Goal: Information Seeking & Learning: Learn about a topic

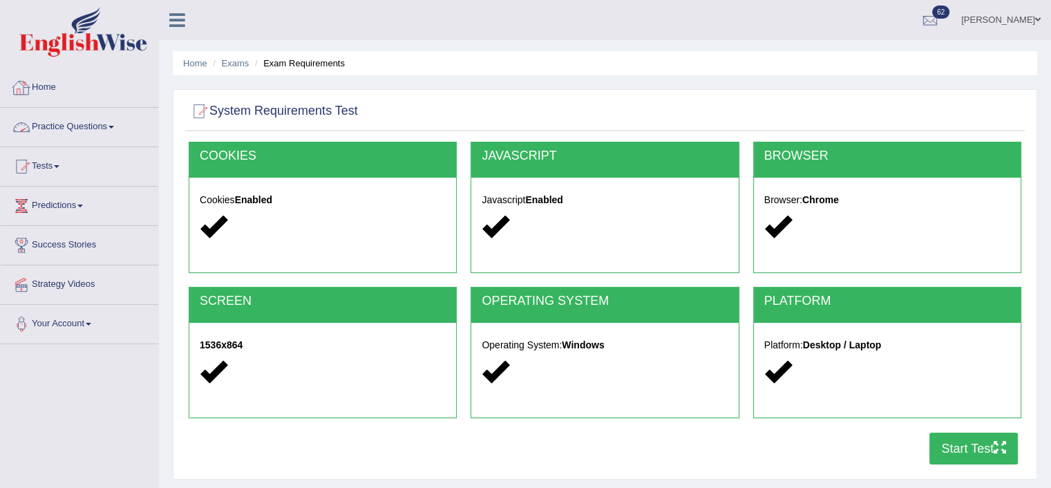
click at [51, 89] on link "Home" at bounding box center [80, 85] width 158 height 35
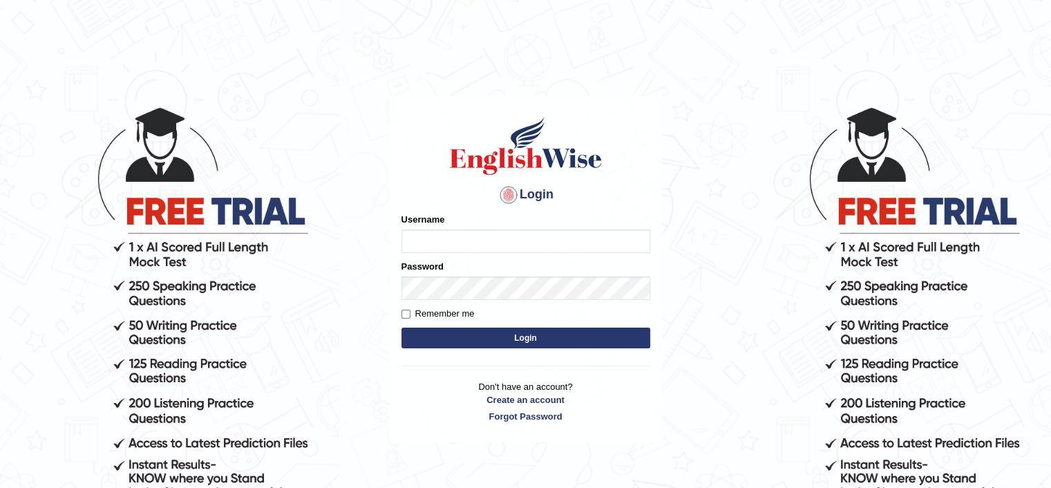
type input "mohdbilal"
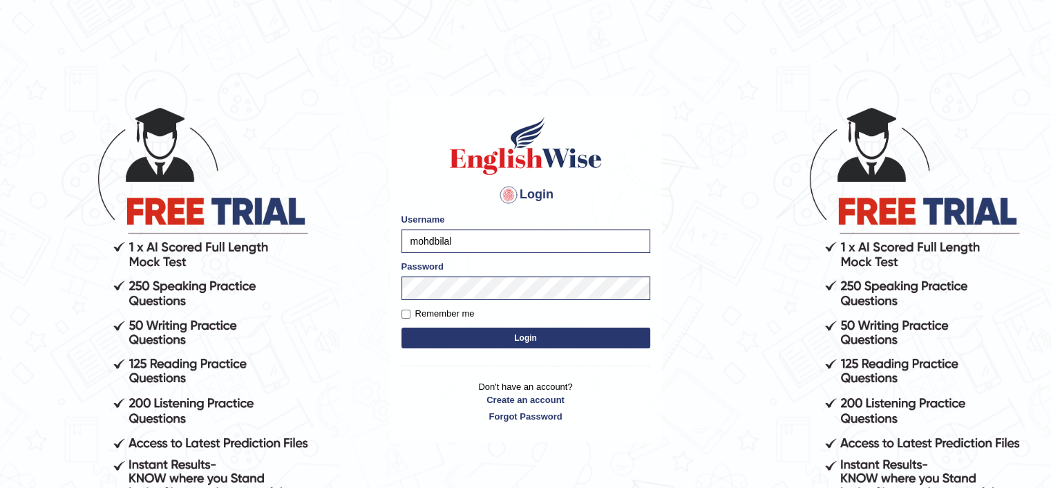
click at [508, 341] on button "Login" at bounding box center [525, 337] width 249 height 21
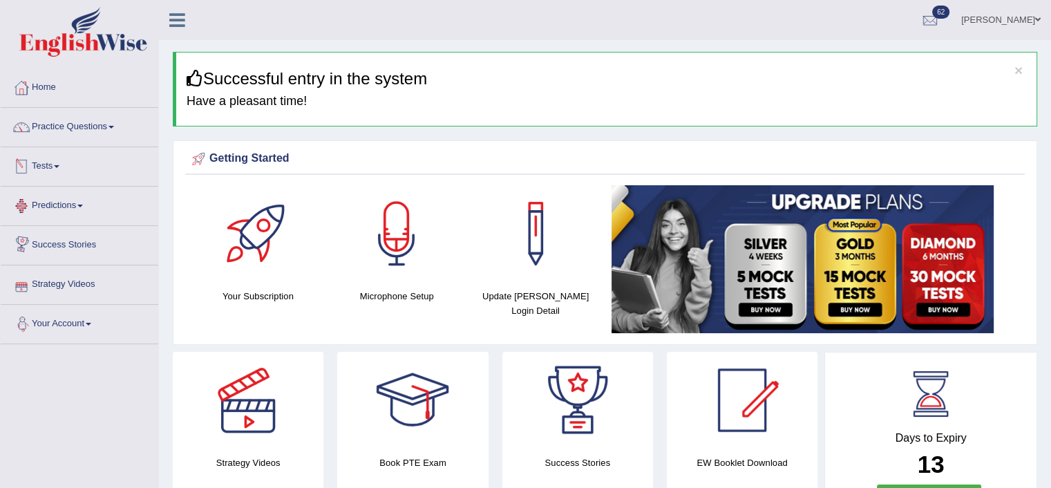
click at [51, 171] on link "Tests" at bounding box center [80, 164] width 158 height 35
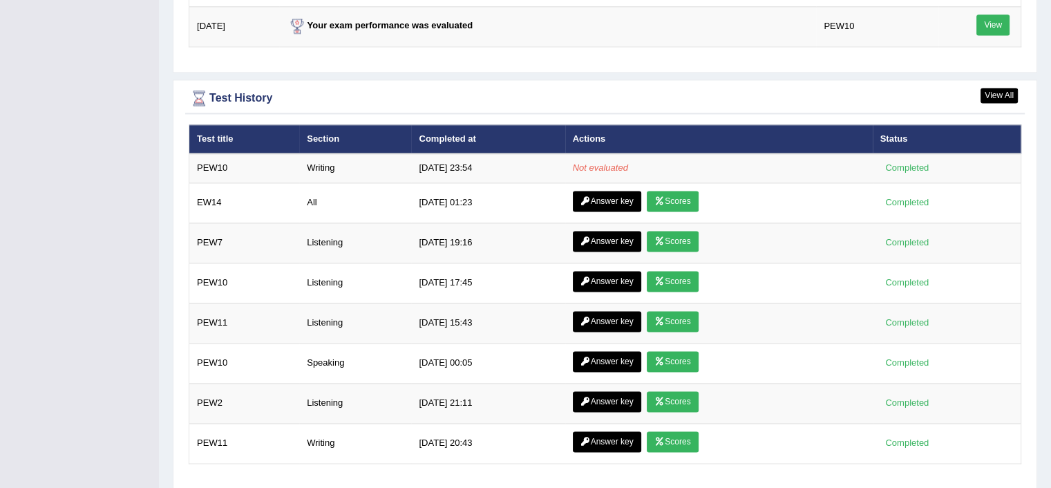
scroll to position [1975, 0]
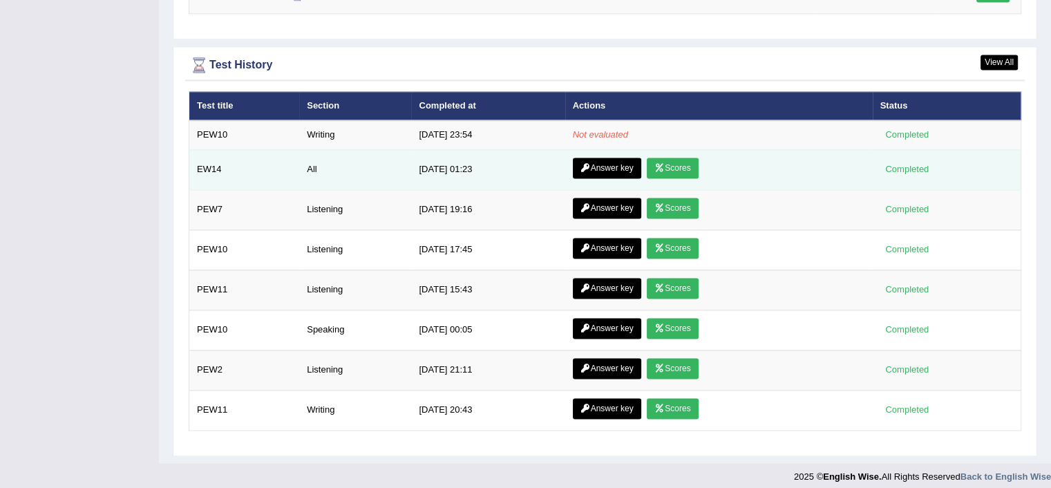
click at [613, 164] on link "Answer key" at bounding box center [607, 168] width 68 height 21
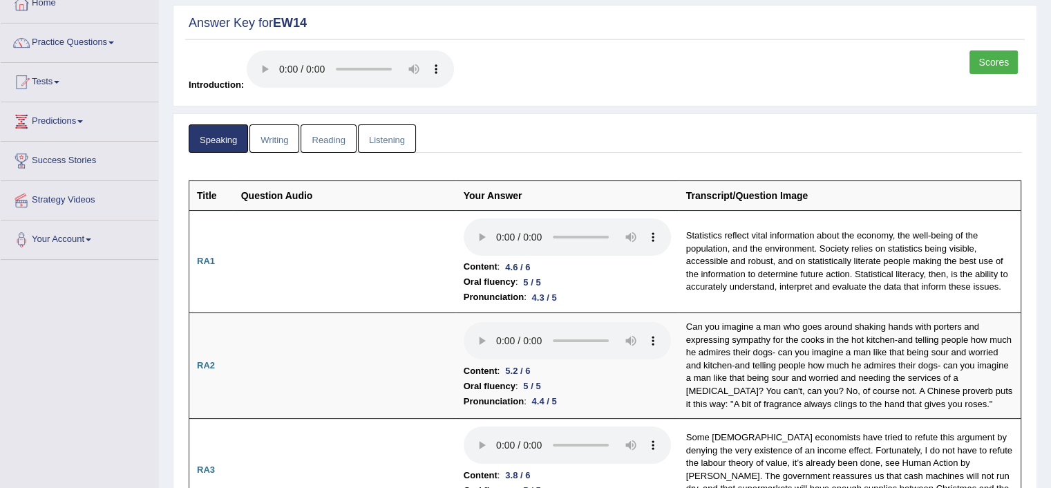
click at [279, 131] on link "Writing" at bounding box center [274, 138] width 50 height 28
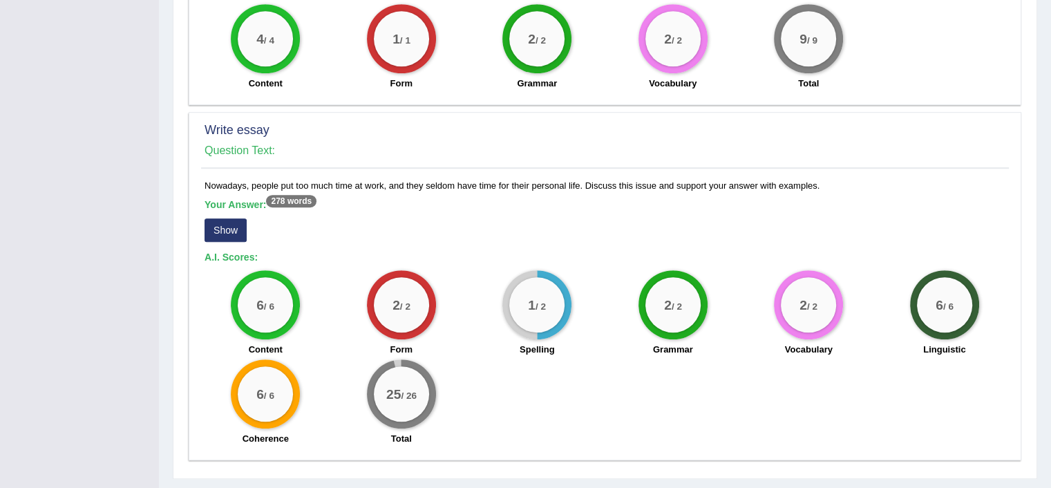
scroll to position [943, 0]
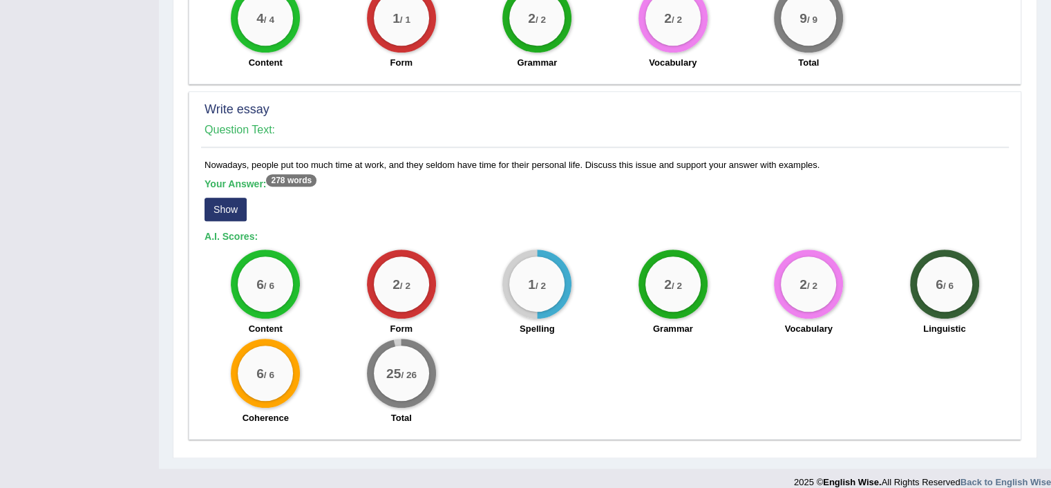
click at [221, 199] on button "Show" at bounding box center [225, 209] width 42 height 23
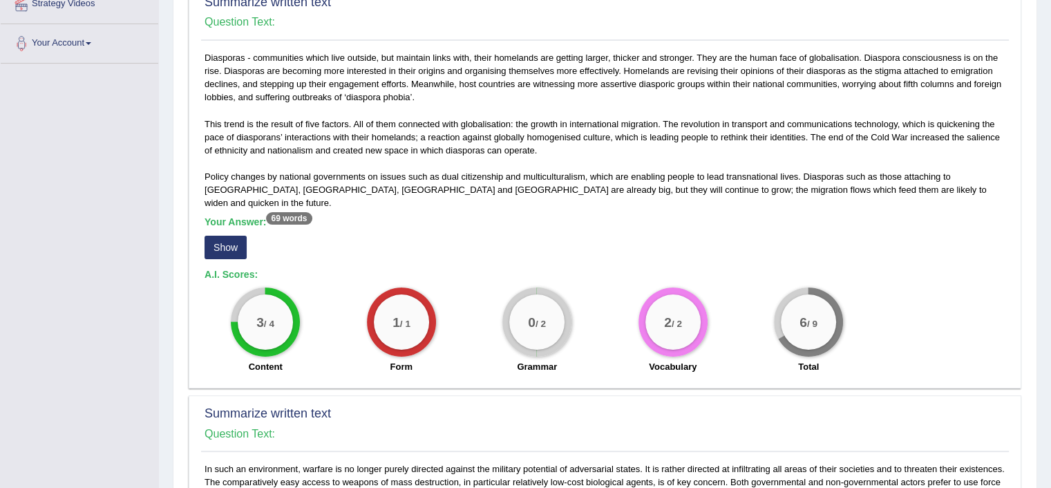
scroll to position [280, 0]
click at [827, 270] on div "Diasporas - communities which live outside, but maintain links with, their home…" at bounding box center [605, 217] width 808 height 330
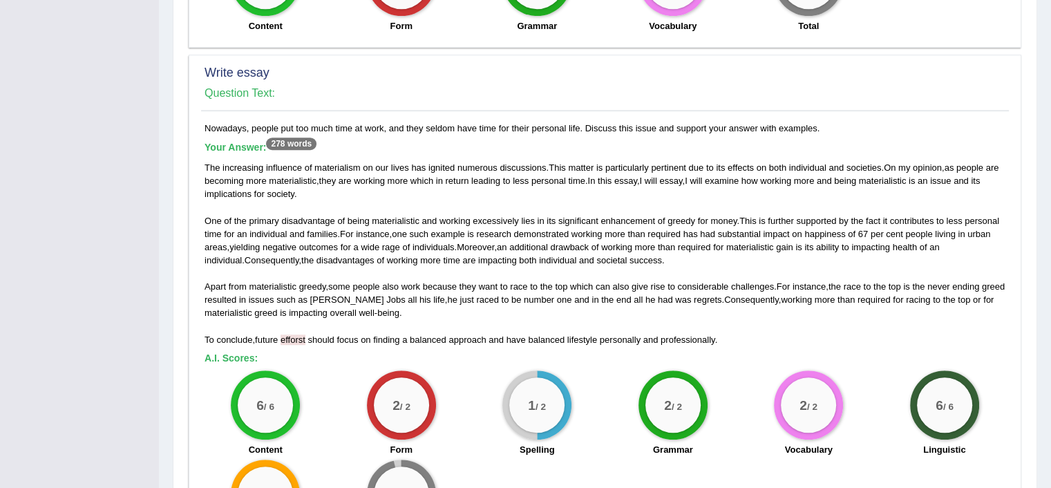
scroll to position [1096, 0]
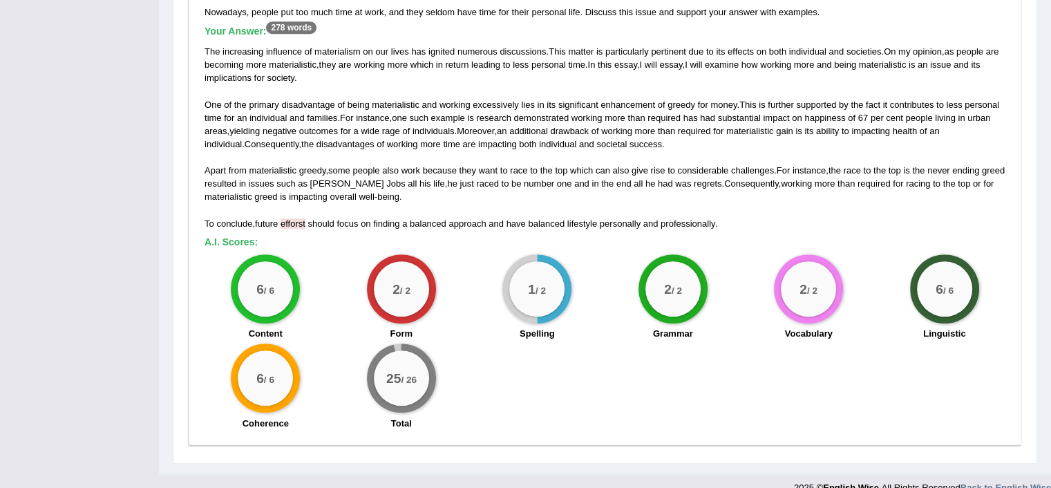
click at [1000, 163] on div "The increasing influence of materialism on our lives has ignited numerous discu…" at bounding box center [604, 137] width 801 height 185
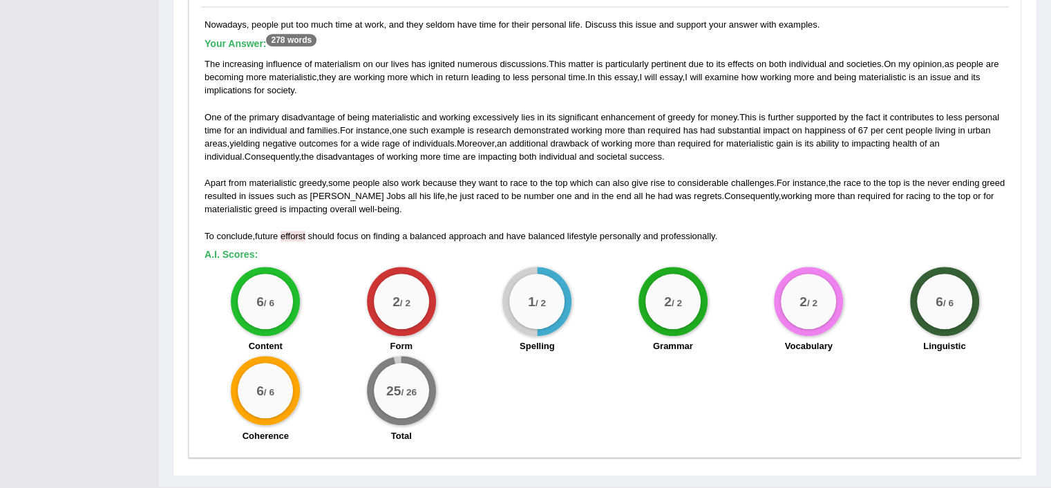
scroll to position [1082, 0]
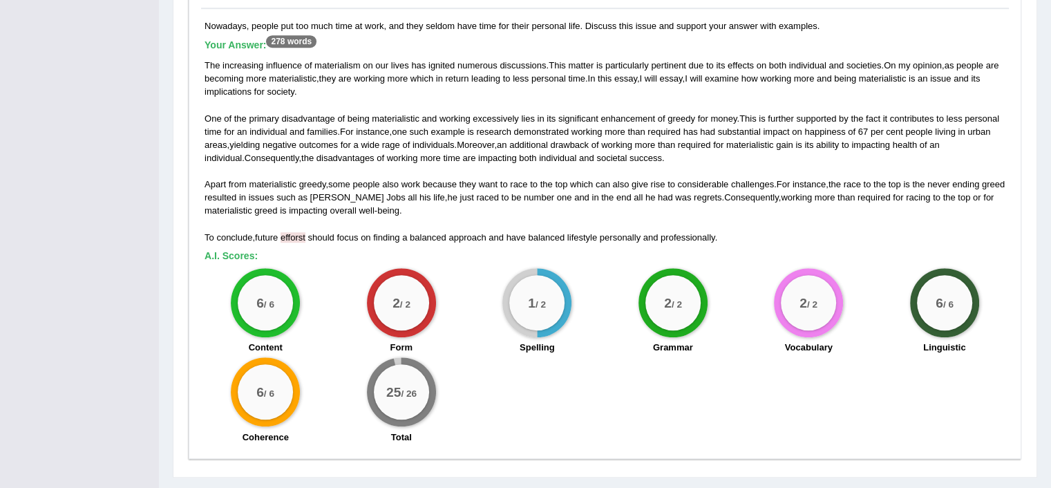
click at [860, 292] on div "2 / 2 Vocabulary" at bounding box center [809, 312] width 136 height 89
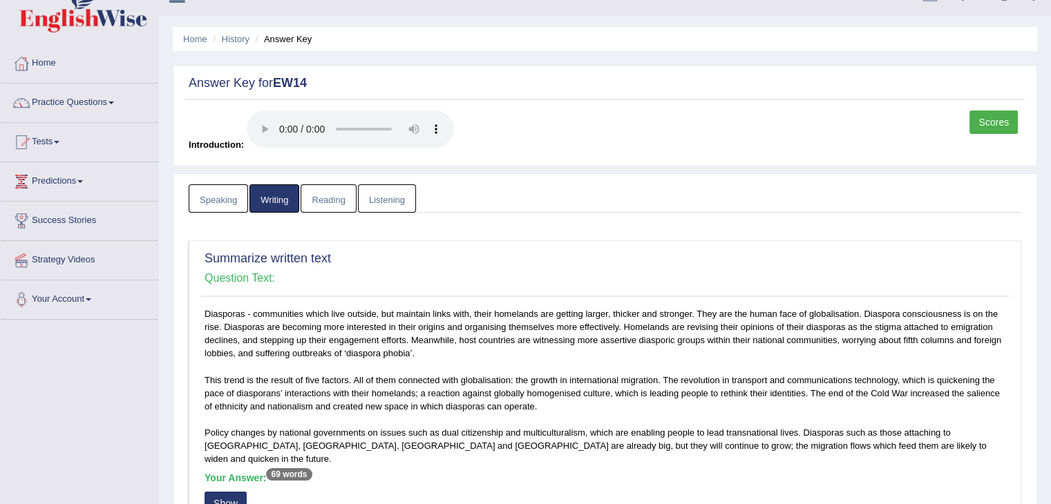
scroll to position [0, 0]
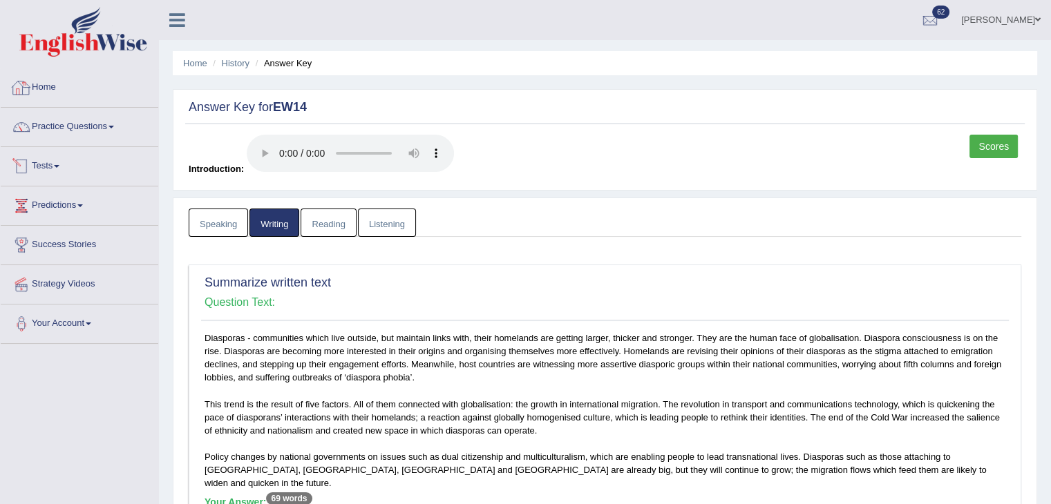
click at [55, 91] on link "Home" at bounding box center [80, 85] width 158 height 35
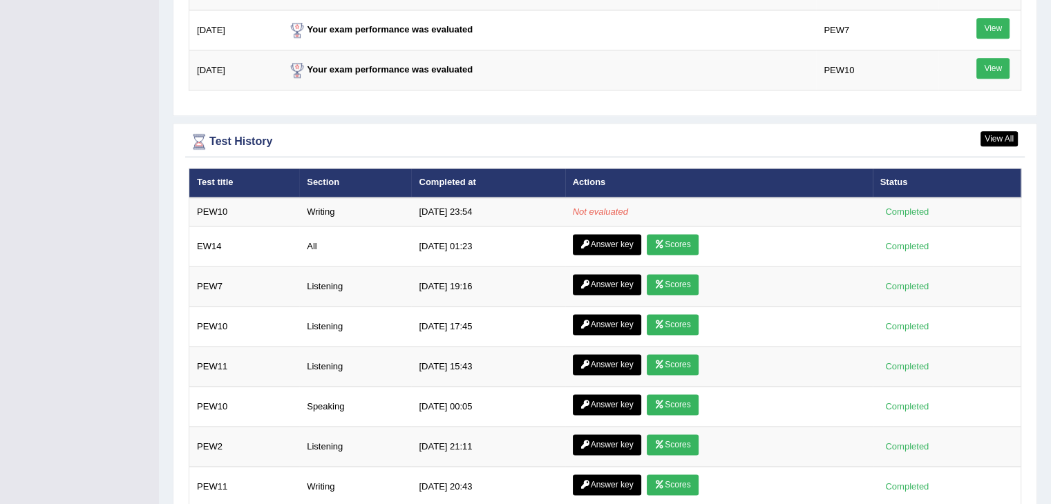
scroll to position [1809, 0]
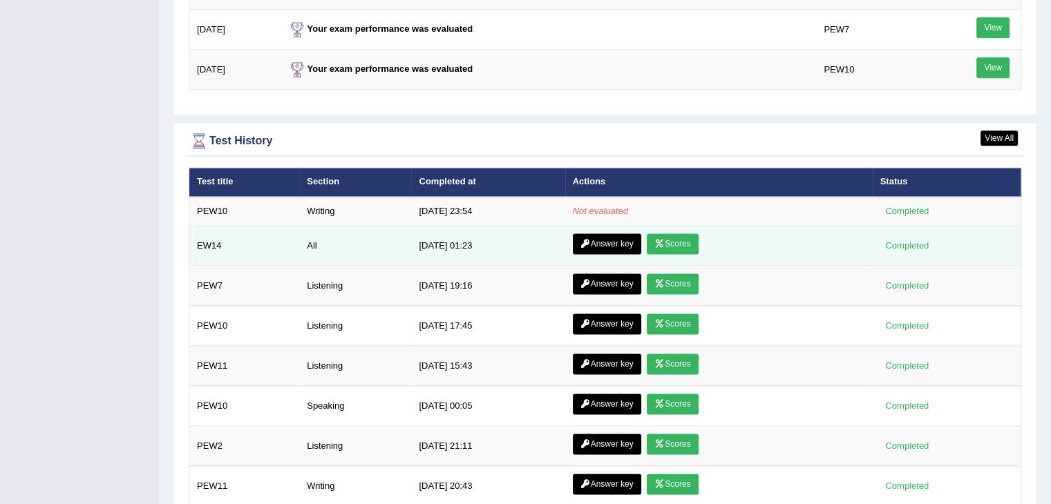
click at [593, 236] on link "Answer key" at bounding box center [607, 244] width 68 height 21
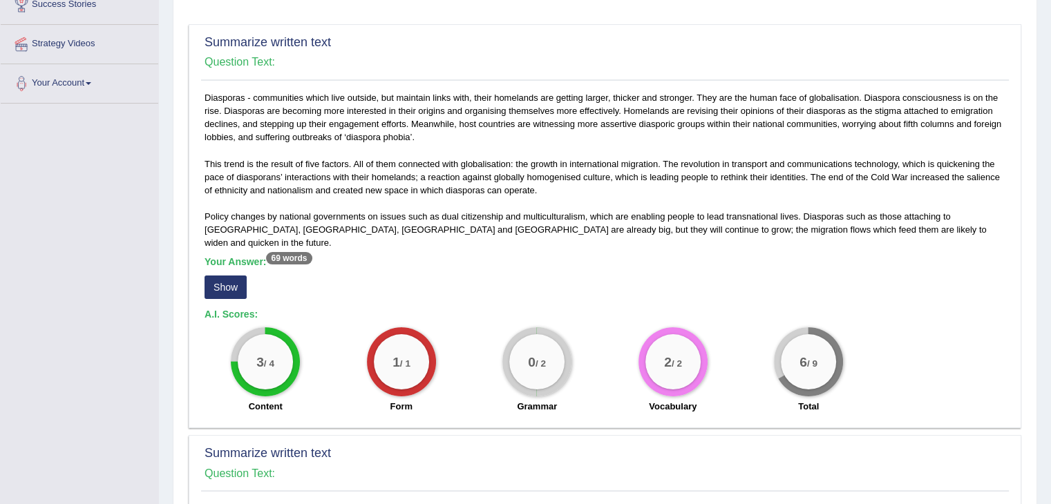
scroll to position [240, 0]
click at [226, 276] on button "Show" at bounding box center [225, 287] width 42 height 23
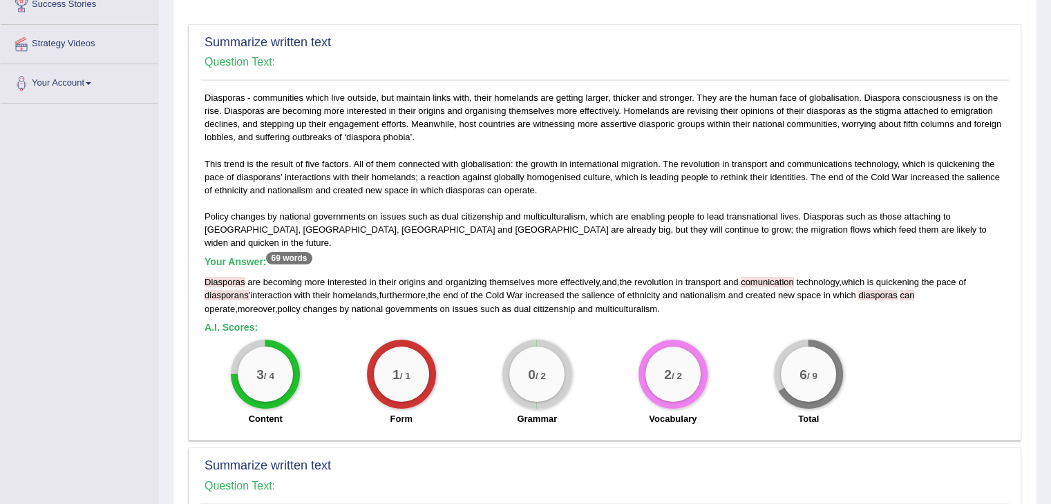
click at [798, 57] on h4 "Question Text:" at bounding box center [604, 62] width 801 height 12
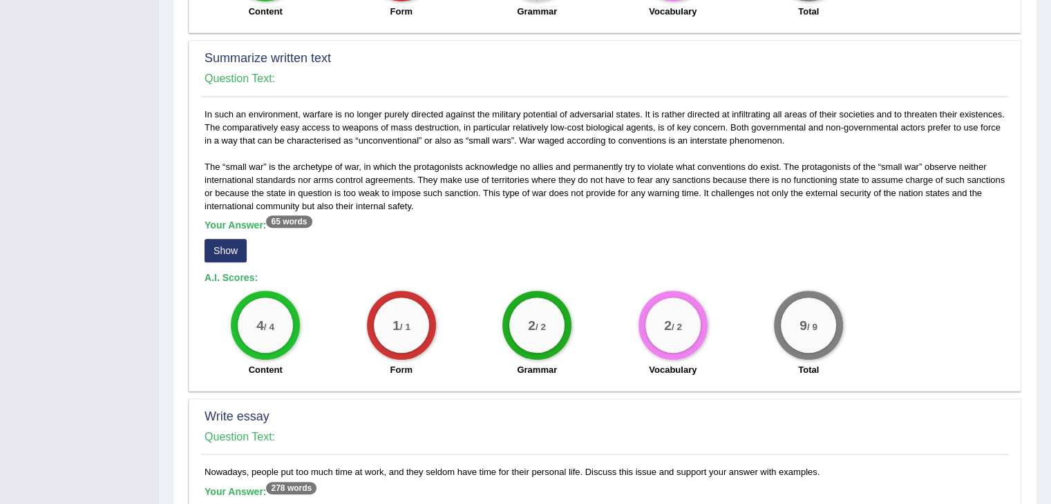
scroll to position [649, 0]
click at [227, 238] on button "Show" at bounding box center [225, 249] width 42 height 23
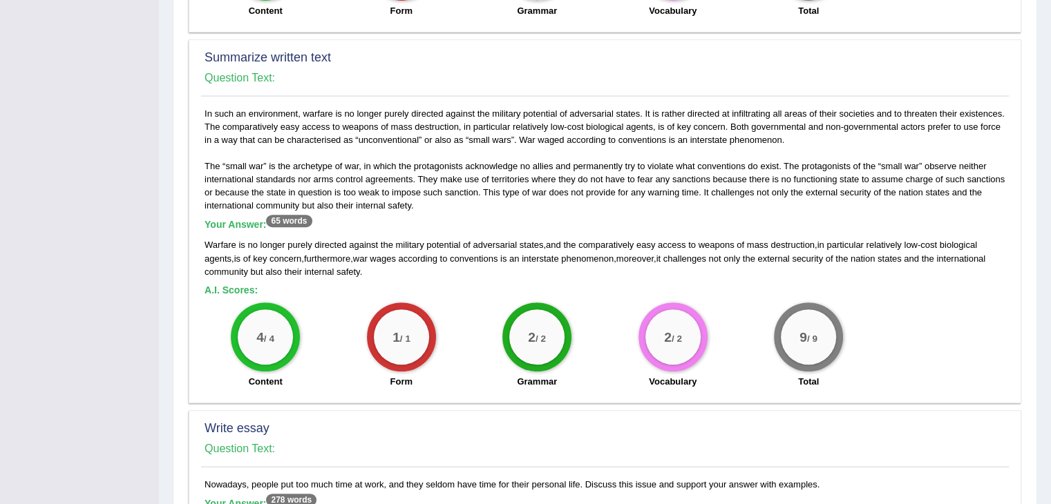
click at [486, 395] on div "Summarize written text Question Text: Diasporas - communities which live outsid…" at bounding box center [605, 191] width 833 height 1150
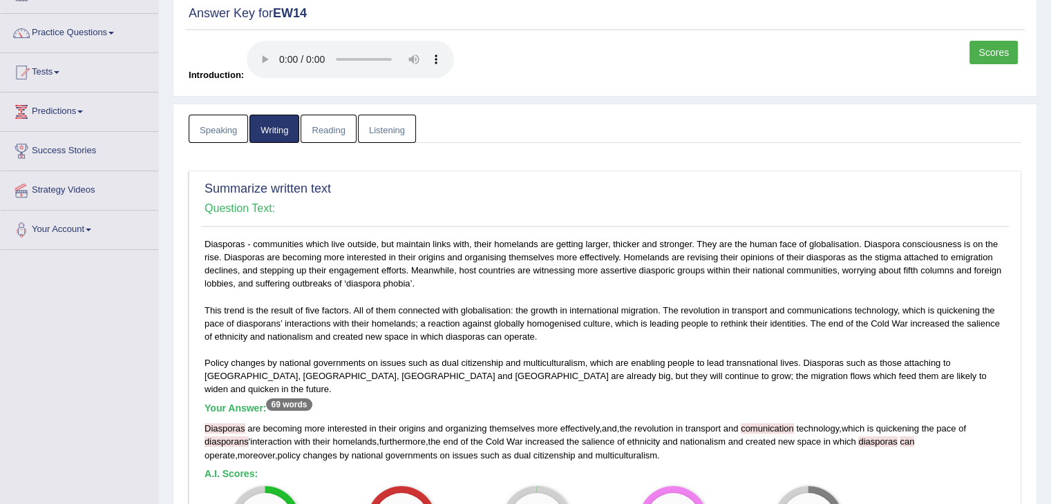
scroll to position [207, 0]
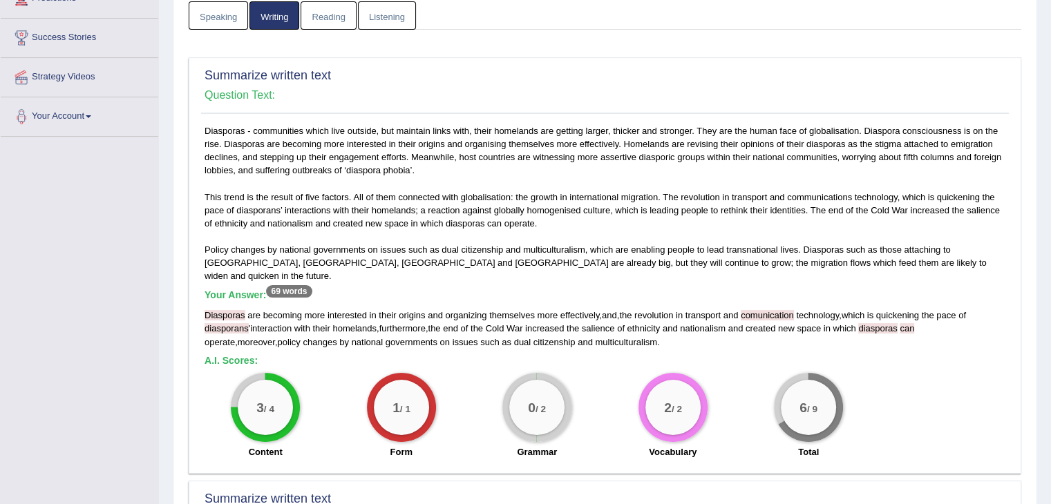
click at [795, 269] on div "Diasporas - communities which live outside, but maintain links with, their home…" at bounding box center [605, 295] width 808 height 342
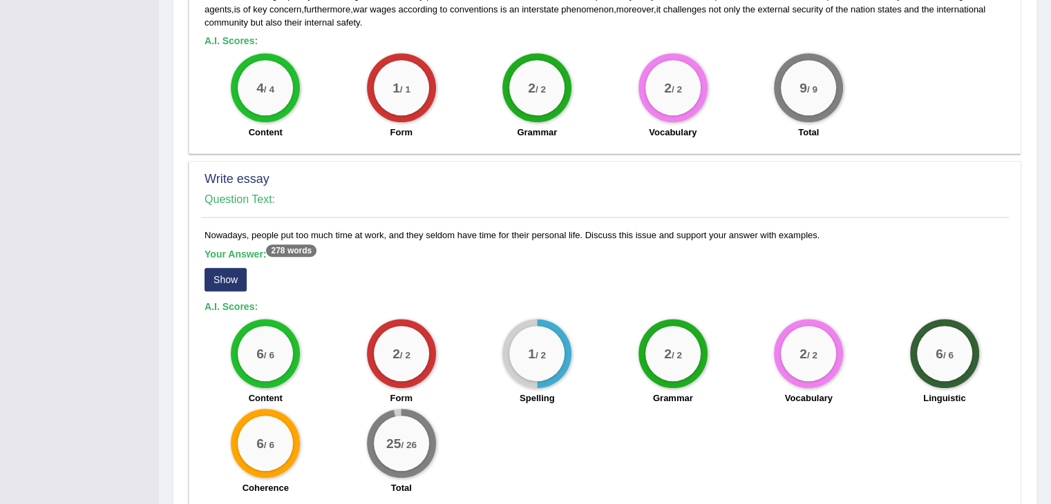
scroll to position [953, 0]
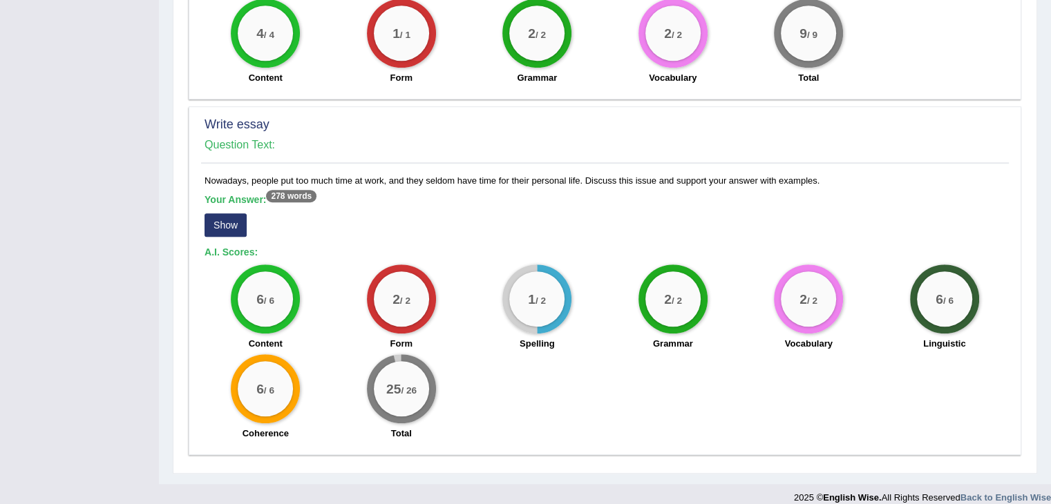
click at [209, 213] on button "Show" at bounding box center [225, 224] width 42 height 23
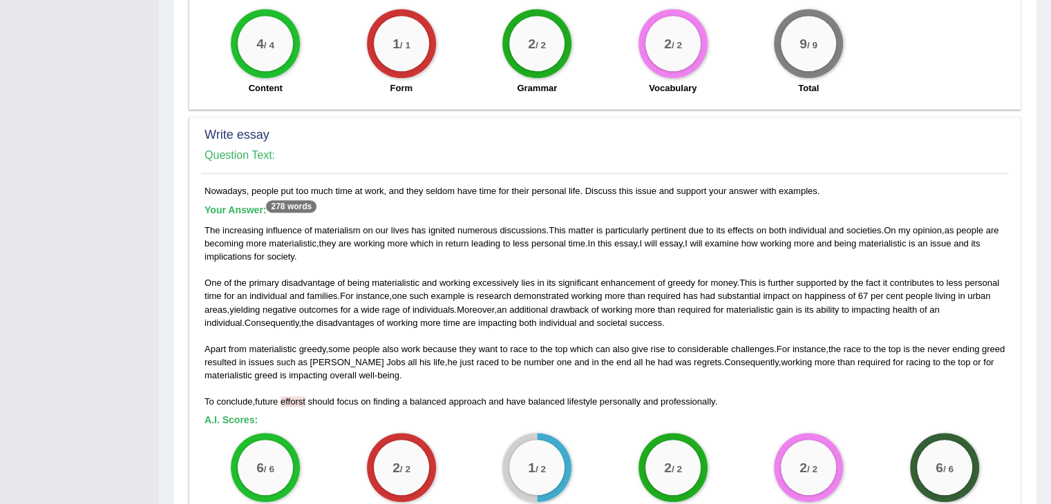
scroll to position [919, 0]
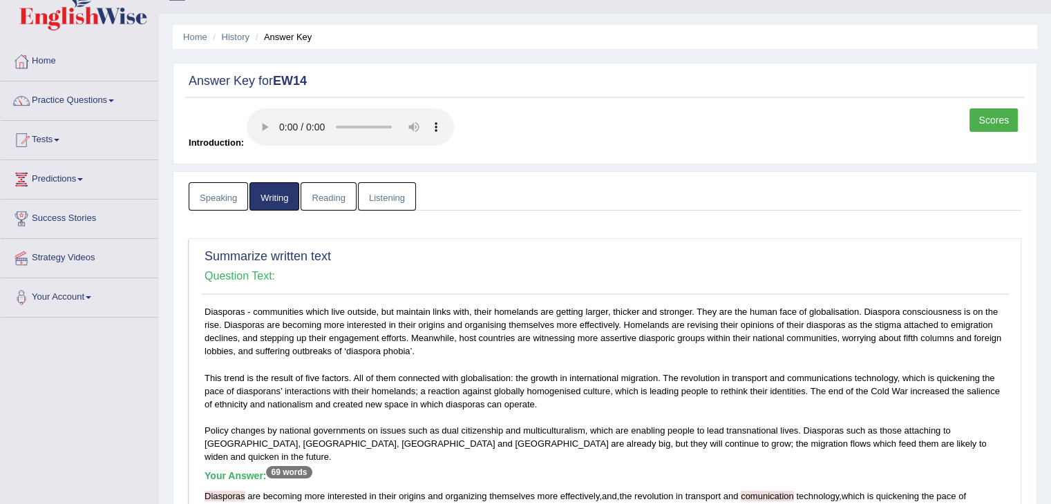
scroll to position [0, 0]
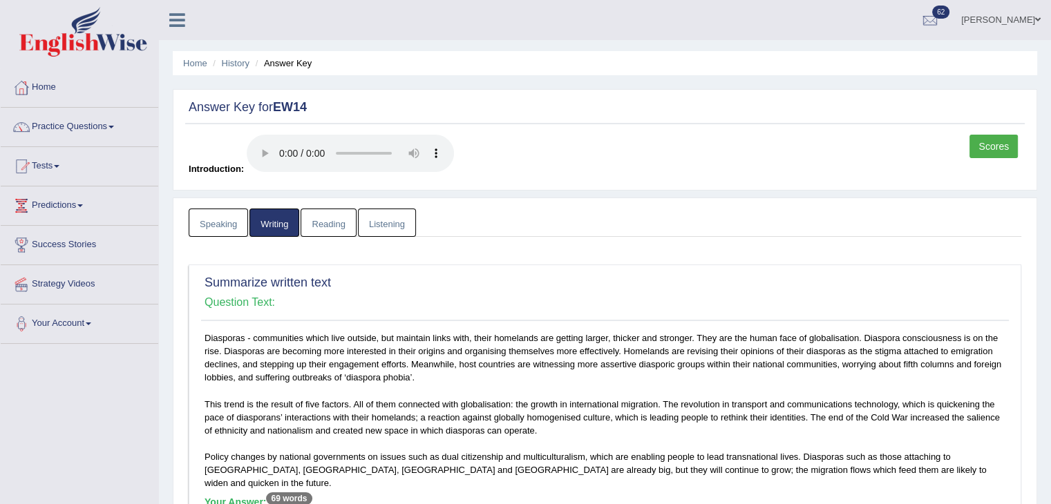
click at [981, 143] on link "Scores" at bounding box center [993, 146] width 48 height 23
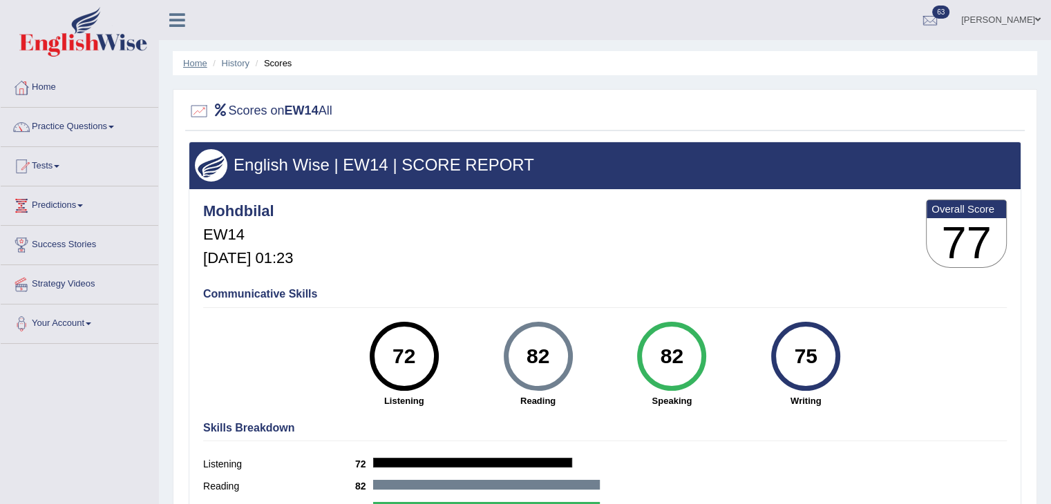
click at [196, 61] on link "Home" at bounding box center [195, 63] width 24 height 10
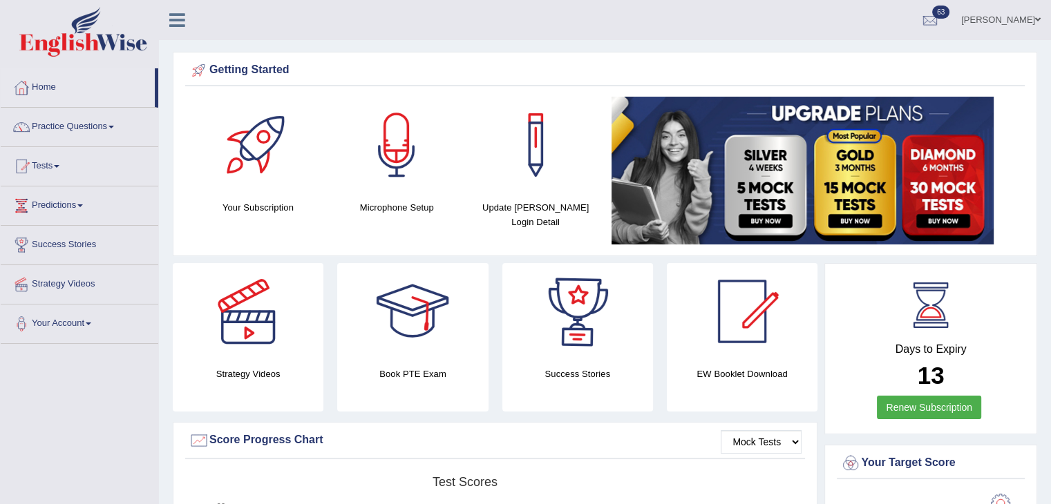
click at [324, 360] on div "Strategy Videos" at bounding box center [248, 337] width 164 height 149
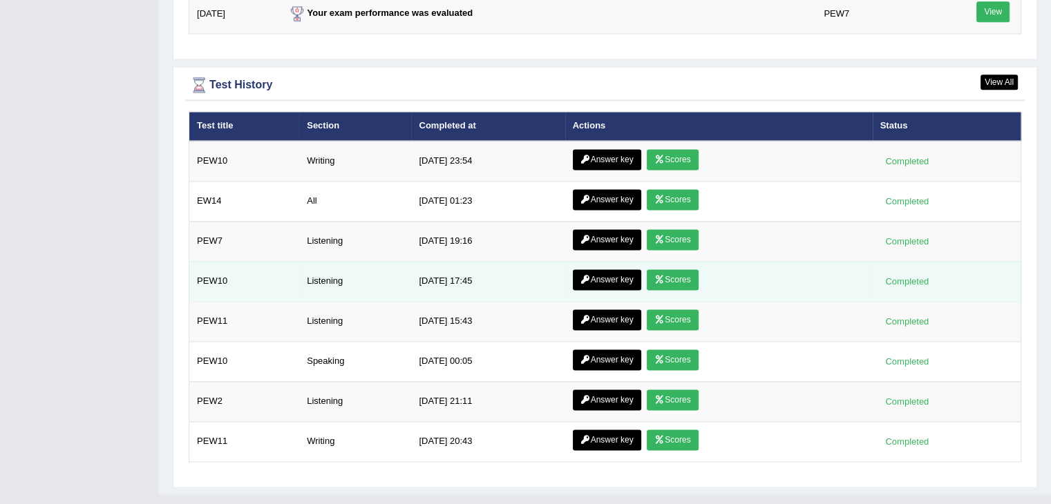
scroll to position [1881, 0]
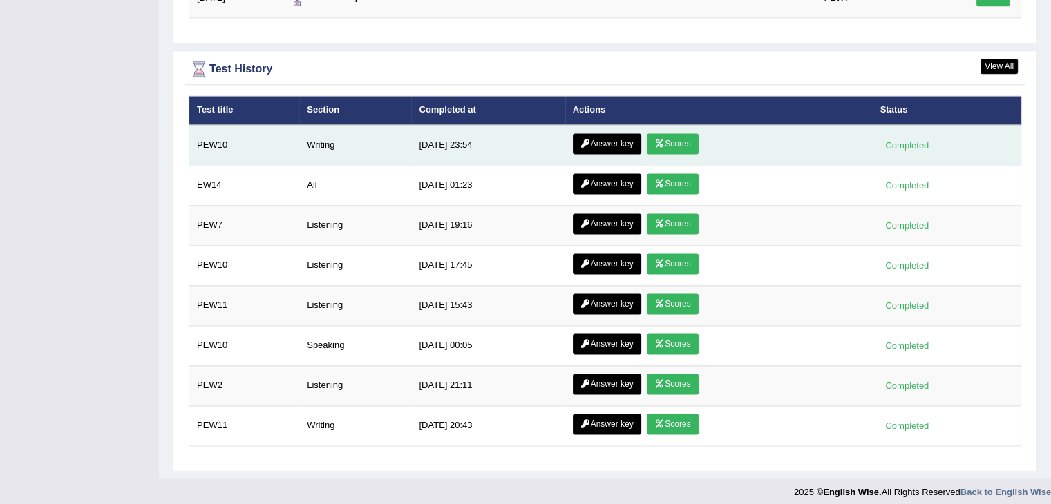
click at [669, 144] on link "Scores" at bounding box center [672, 143] width 51 height 21
click at [672, 137] on link "Scores" at bounding box center [672, 143] width 51 height 21
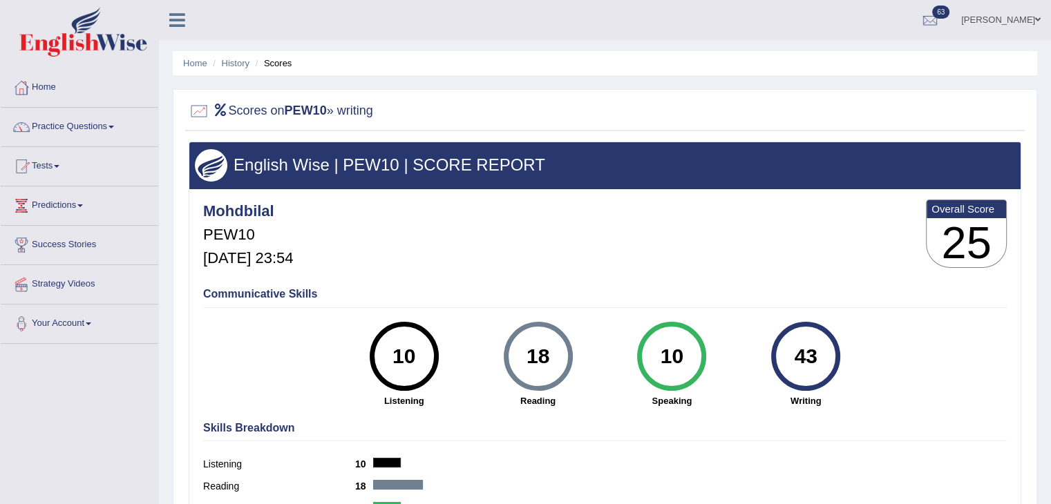
click at [189, 57] on li "Home" at bounding box center [195, 63] width 24 height 13
click at [195, 64] on link "Home" at bounding box center [195, 63] width 24 height 10
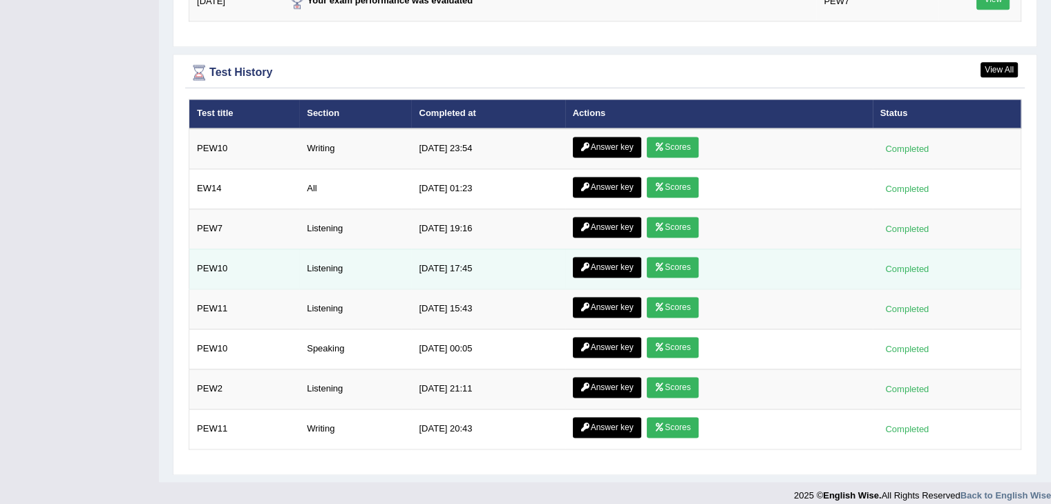
scroll to position [1881, 0]
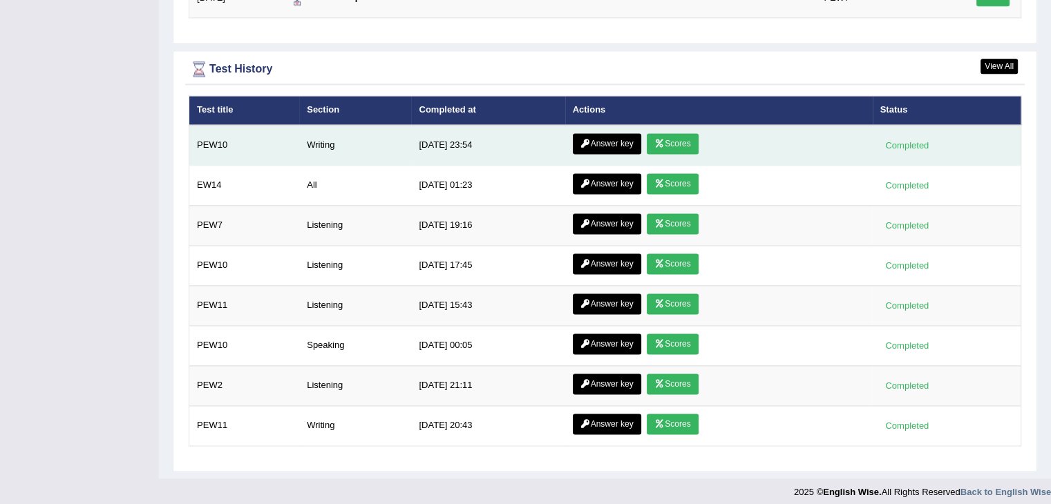
click at [606, 136] on link "Answer key" at bounding box center [607, 143] width 68 height 21
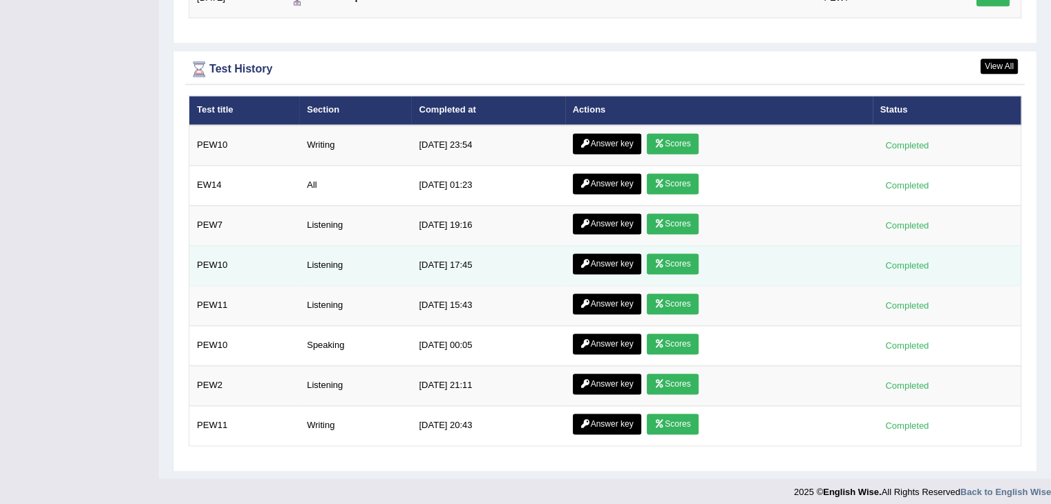
click at [591, 140] on link "Answer key" at bounding box center [607, 143] width 68 height 21
click at [594, 137] on link "Answer key" at bounding box center [607, 143] width 68 height 21
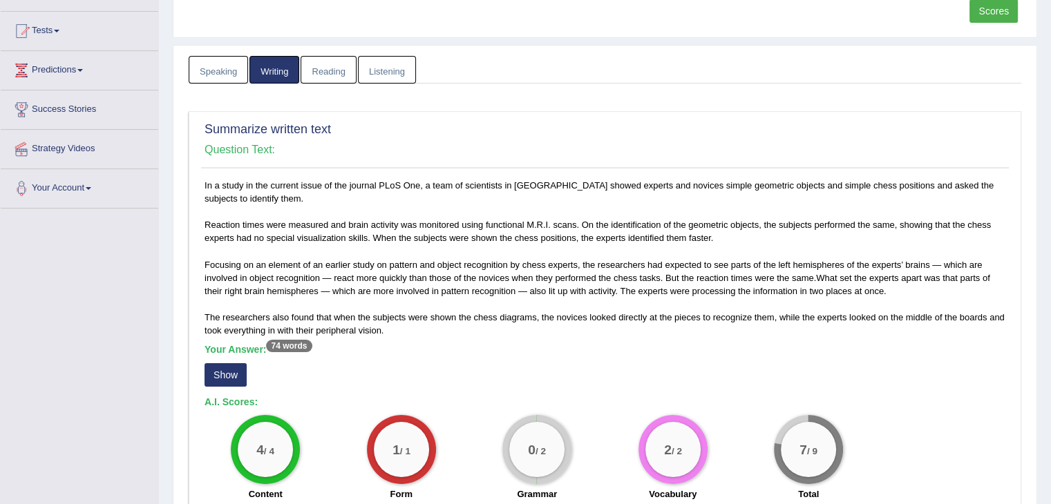
scroll to position [138, 0]
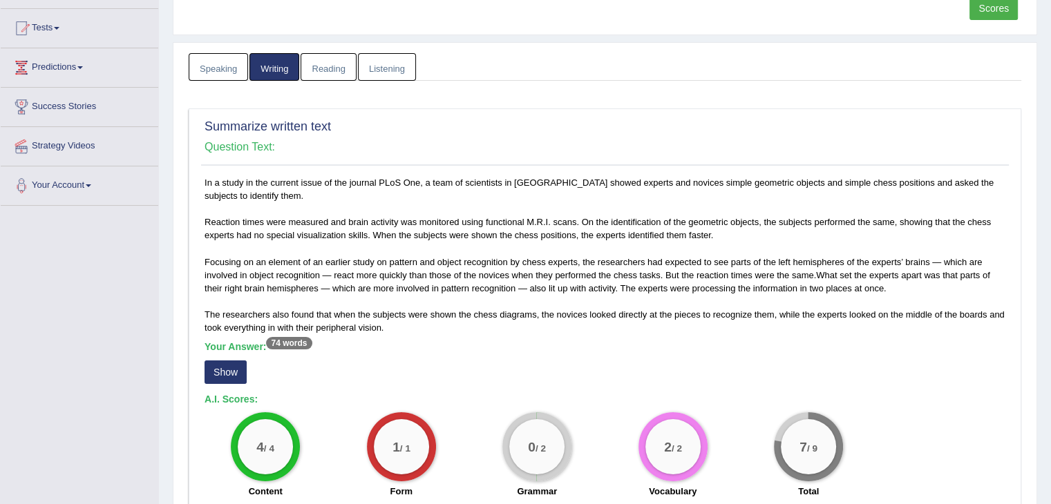
click at [235, 366] on button "Show" at bounding box center [225, 372] width 42 height 23
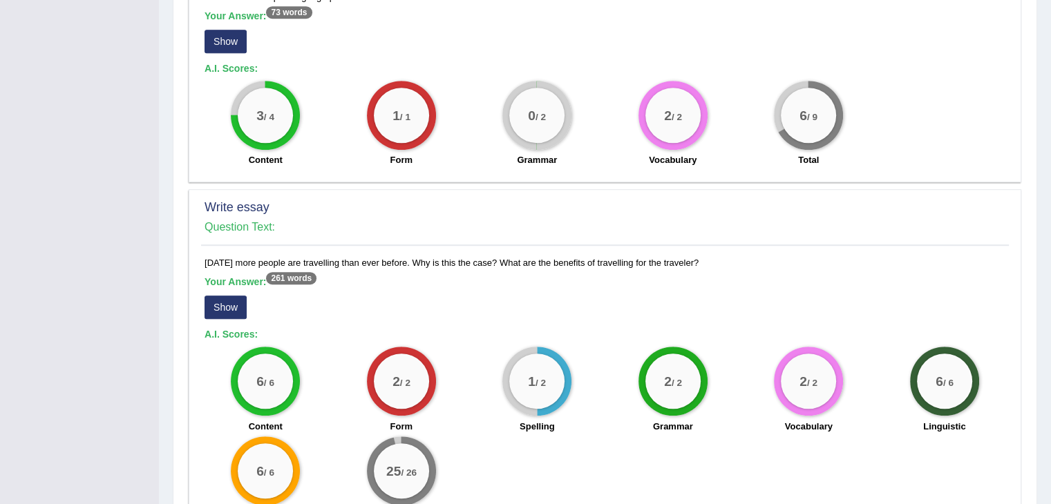
scroll to position [1000, 0]
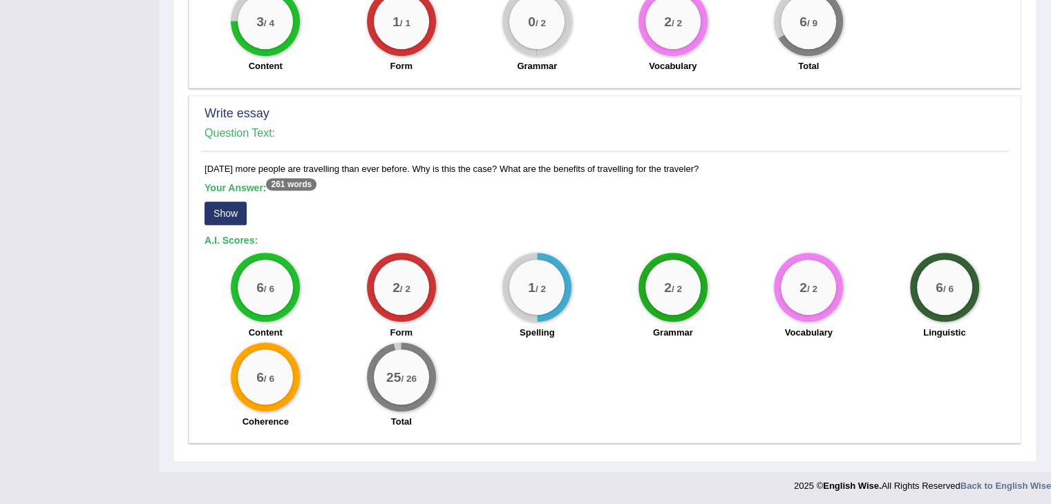
click at [227, 211] on button "Show" at bounding box center [225, 213] width 42 height 23
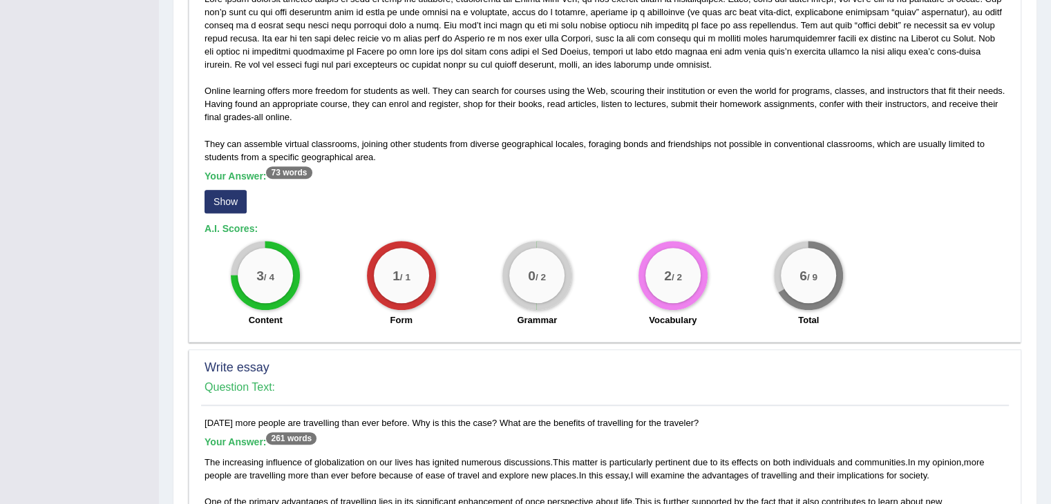
scroll to position [743, 0]
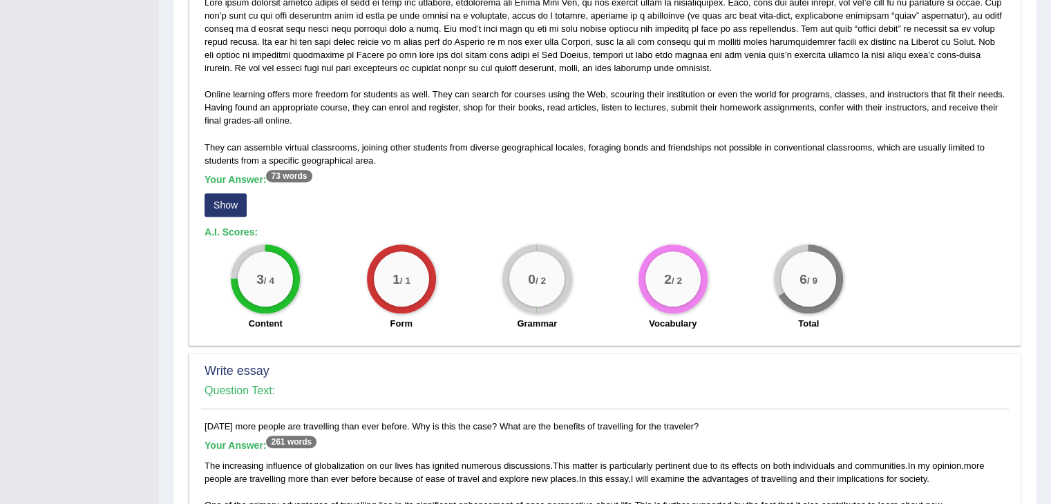
click at [229, 202] on button "Show" at bounding box center [225, 204] width 42 height 23
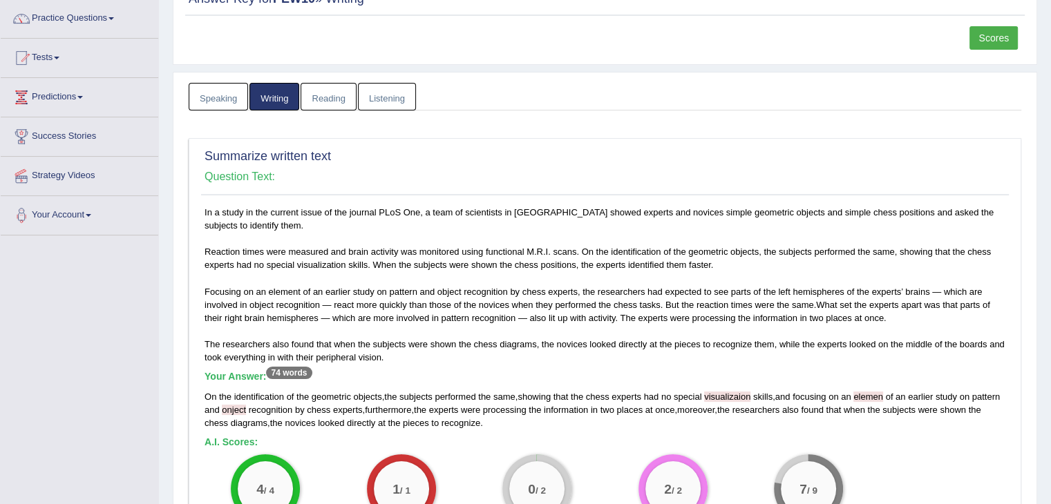
scroll to position [0, 0]
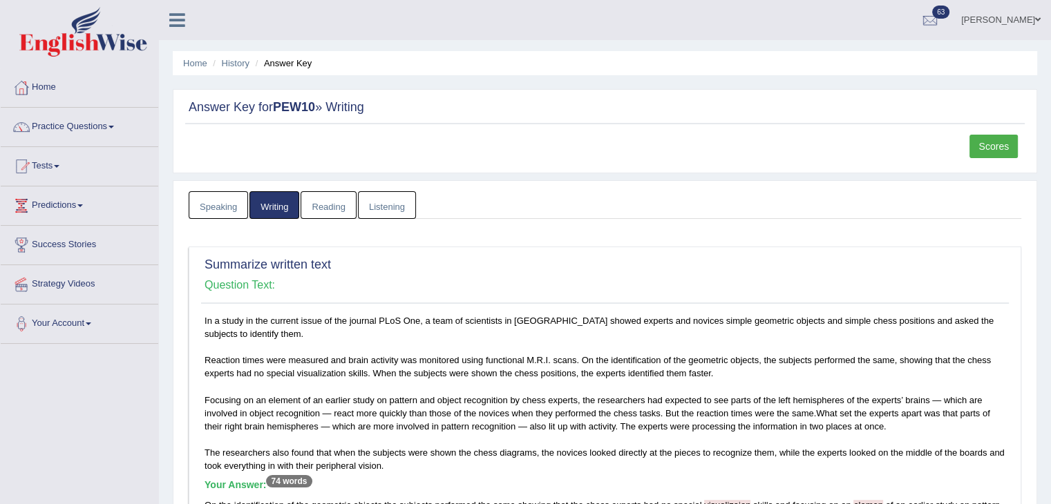
click at [64, 88] on link "Home" at bounding box center [80, 85] width 158 height 35
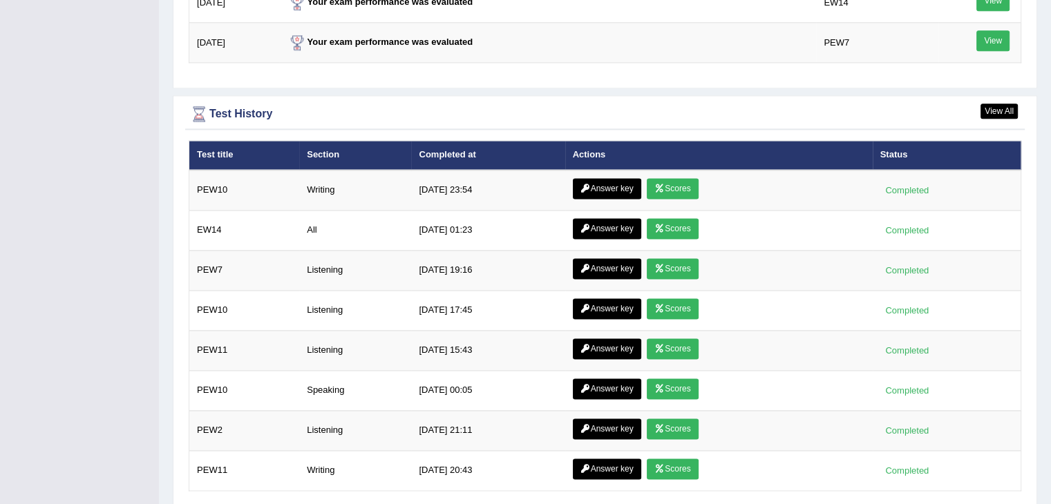
scroll to position [1838, 0]
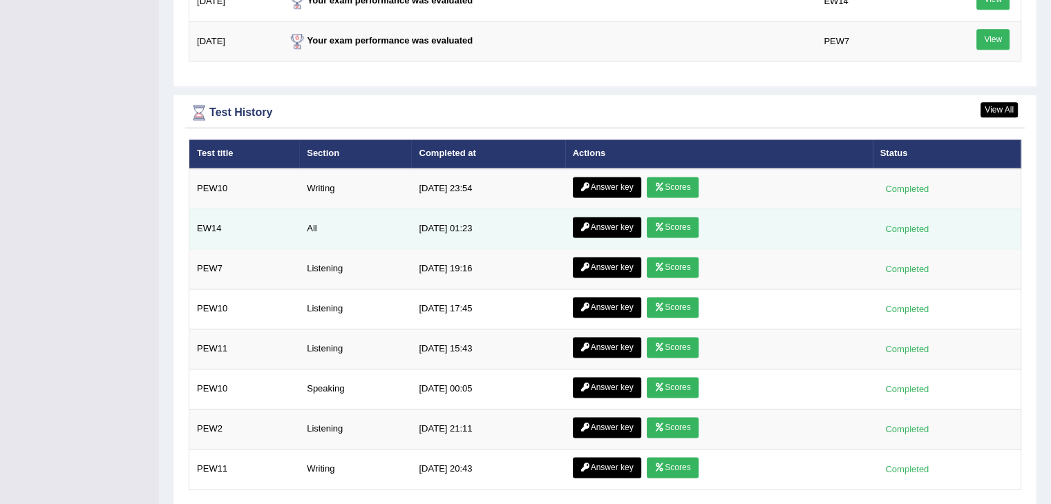
click at [617, 229] on link "Answer key" at bounding box center [607, 227] width 68 height 21
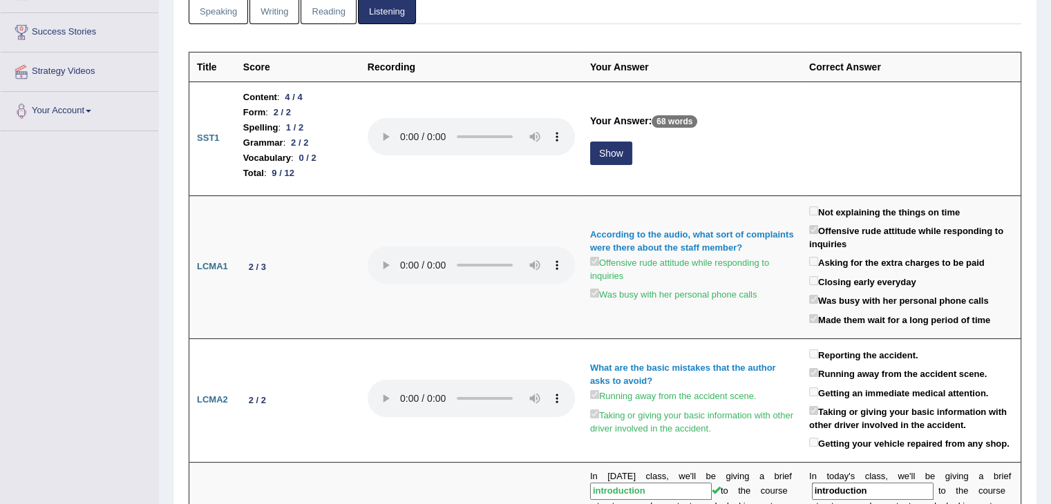
scroll to position [212, 0]
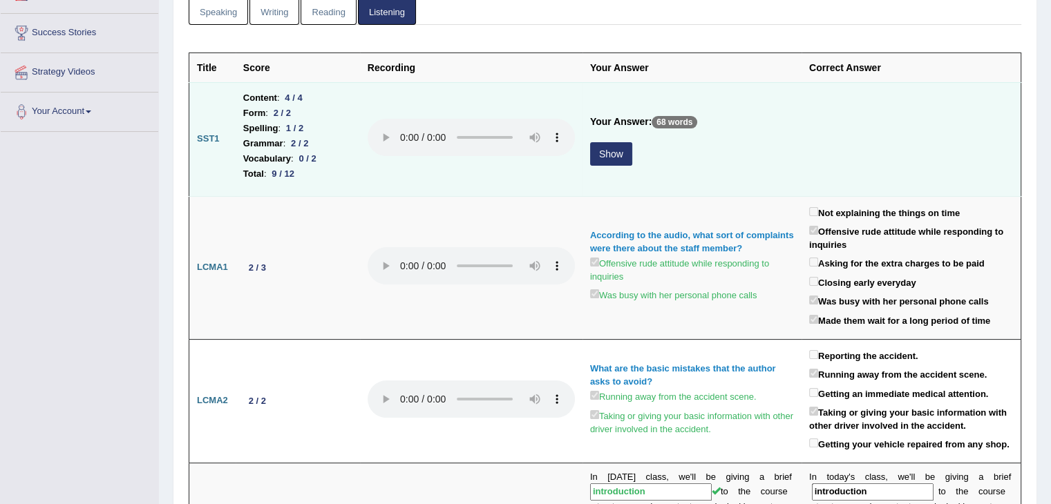
click at [616, 155] on button "Show" at bounding box center [611, 153] width 42 height 23
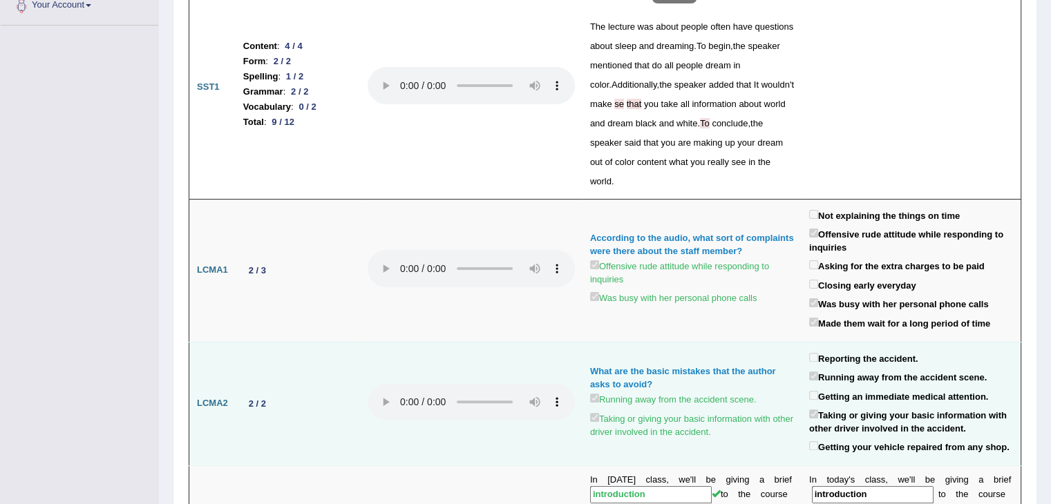
scroll to position [350, 0]
